Goal: Register for event/course

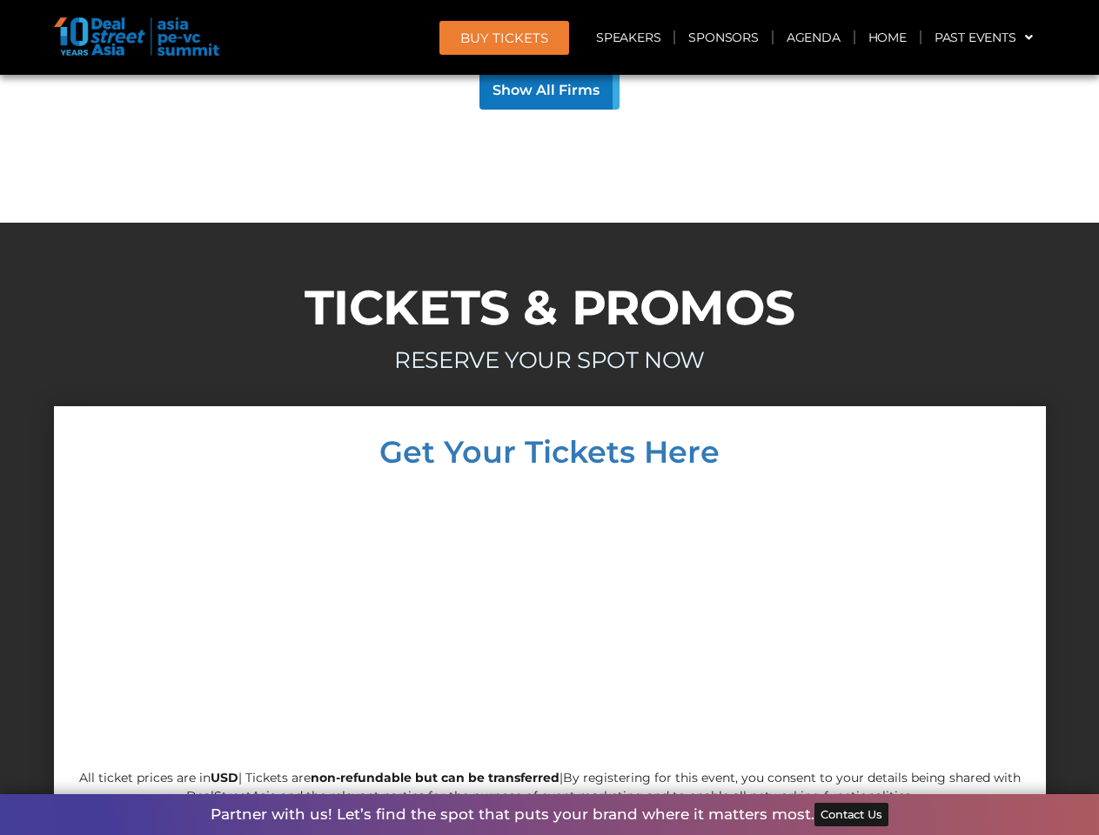
scroll to position [16693, 0]
